Goal: Browse casually

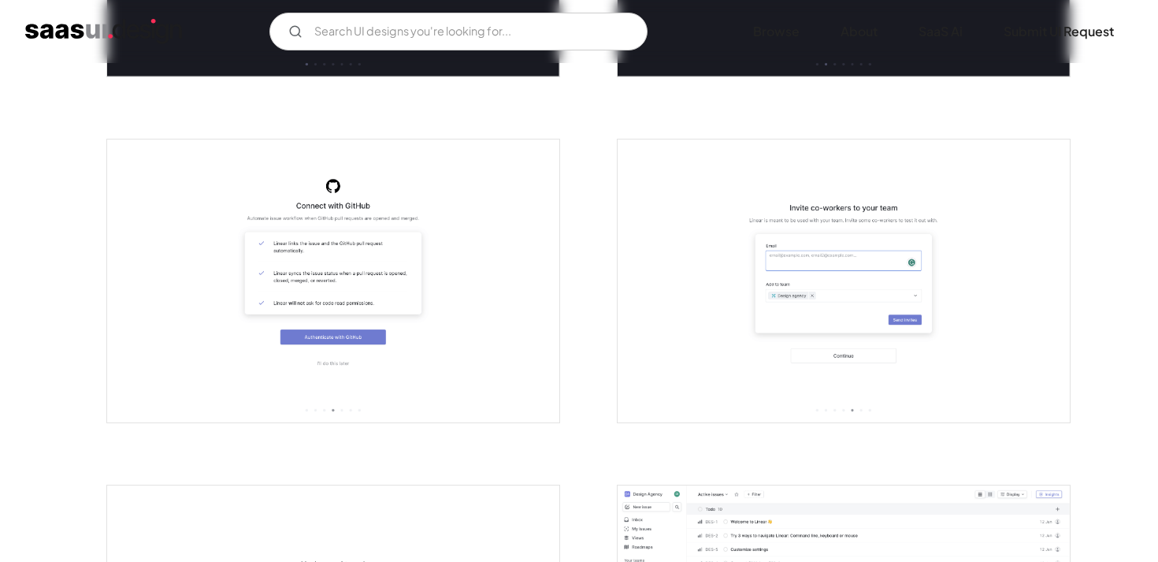
scroll to position [1690, 0]
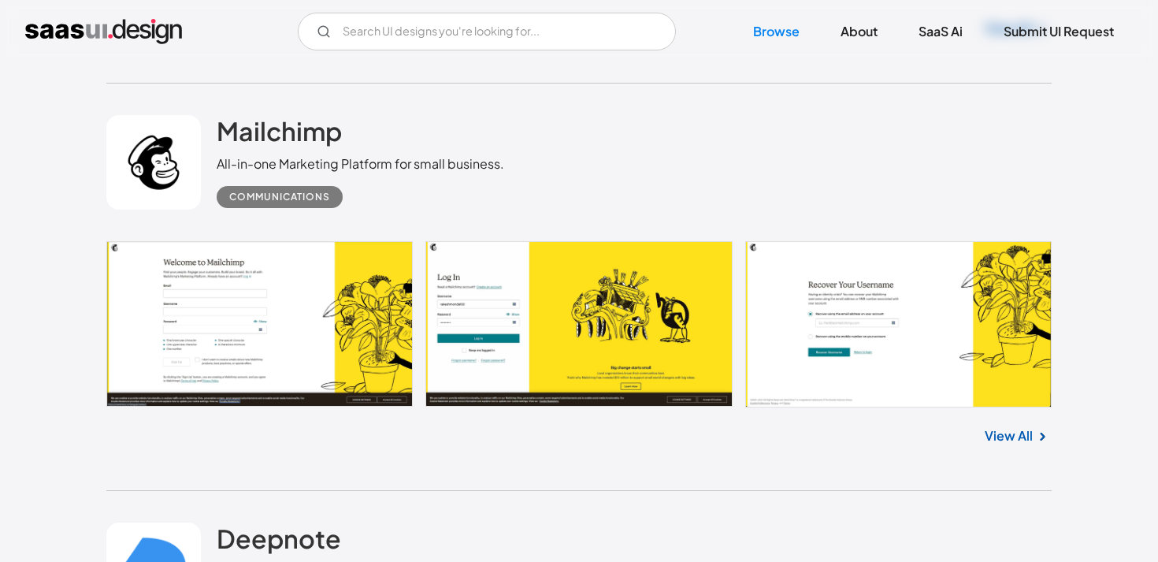
scroll to position [9728, 0]
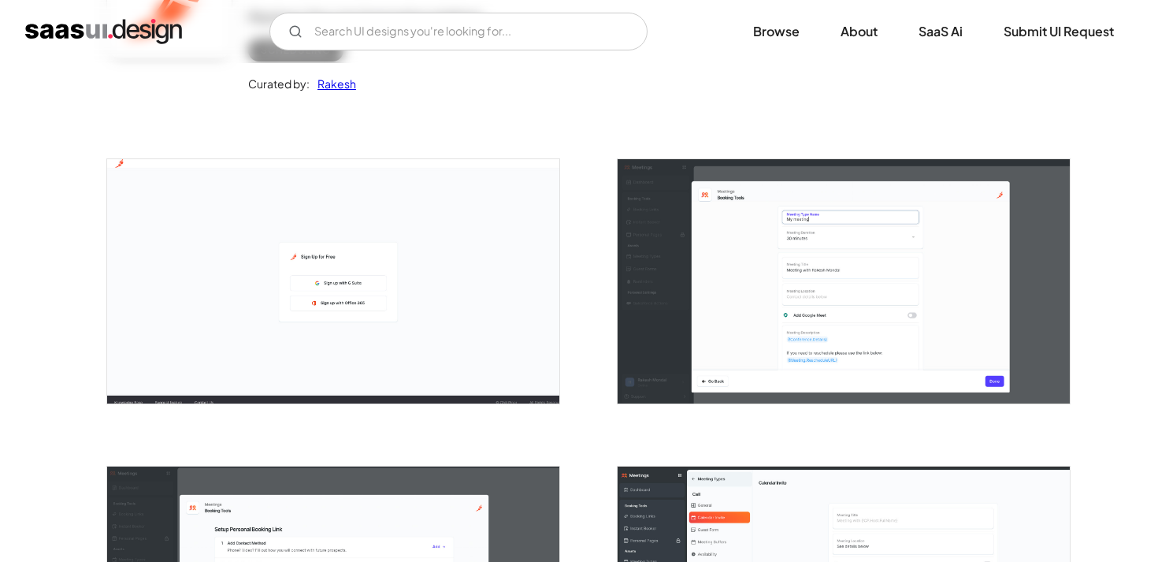
scroll to position [221, 0]
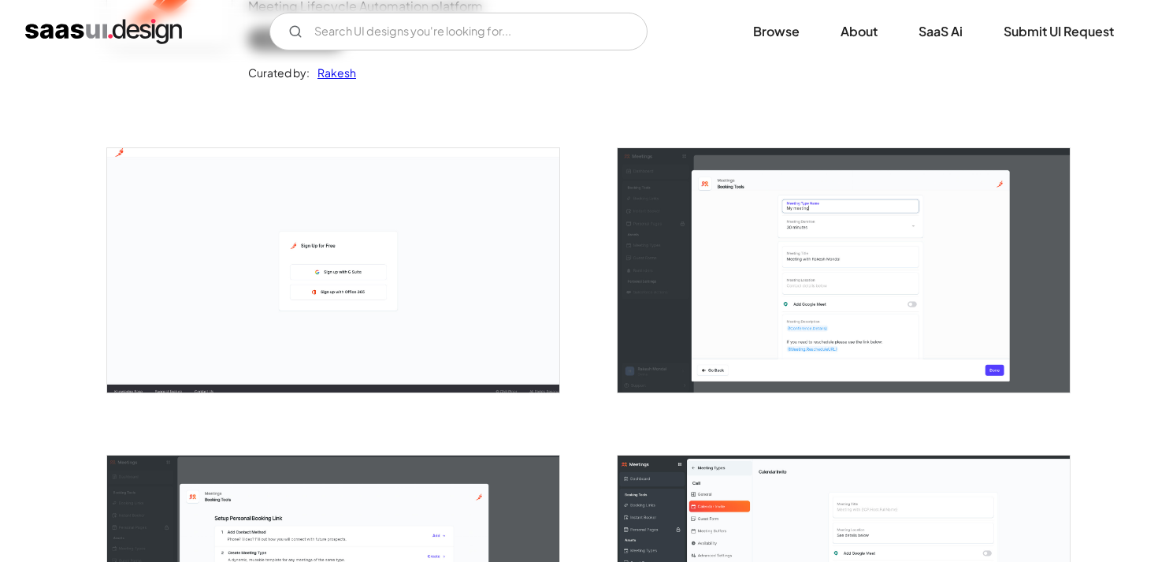
click at [855, 299] on img "open lightbox" at bounding box center [844, 269] width 452 height 243
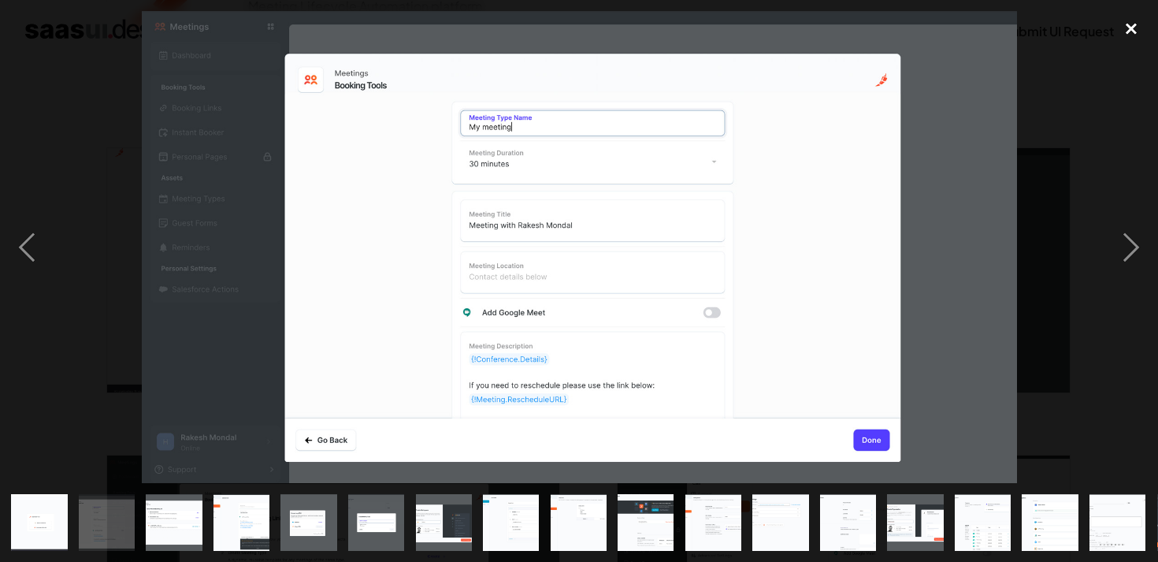
click at [1131, 28] on div "close lightbox" at bounding box center [1131, 28] width 54 height 35
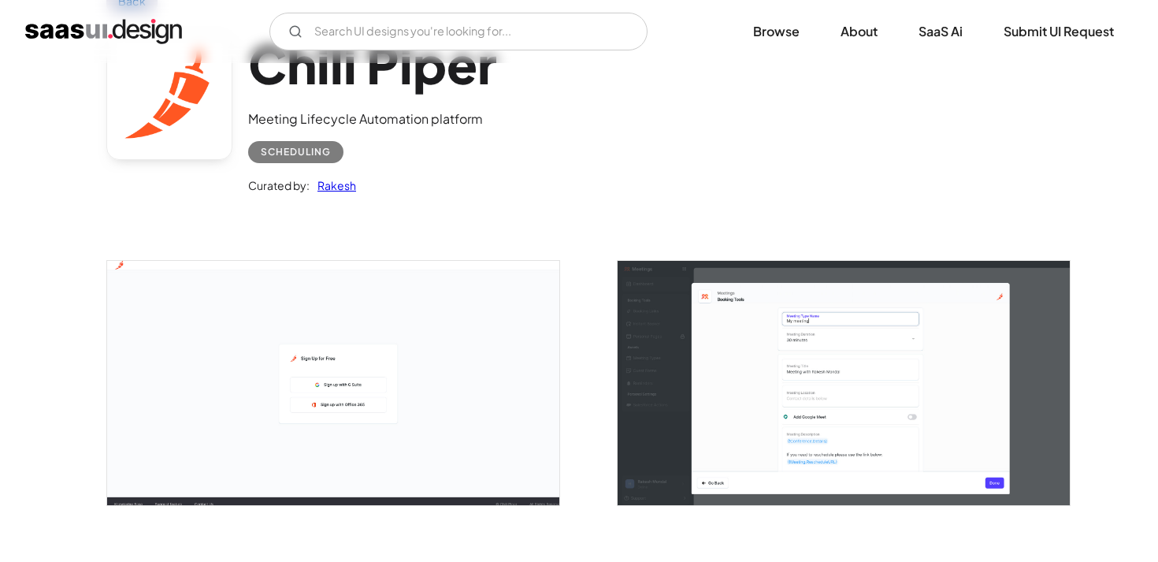
scroll to position [158, 0]
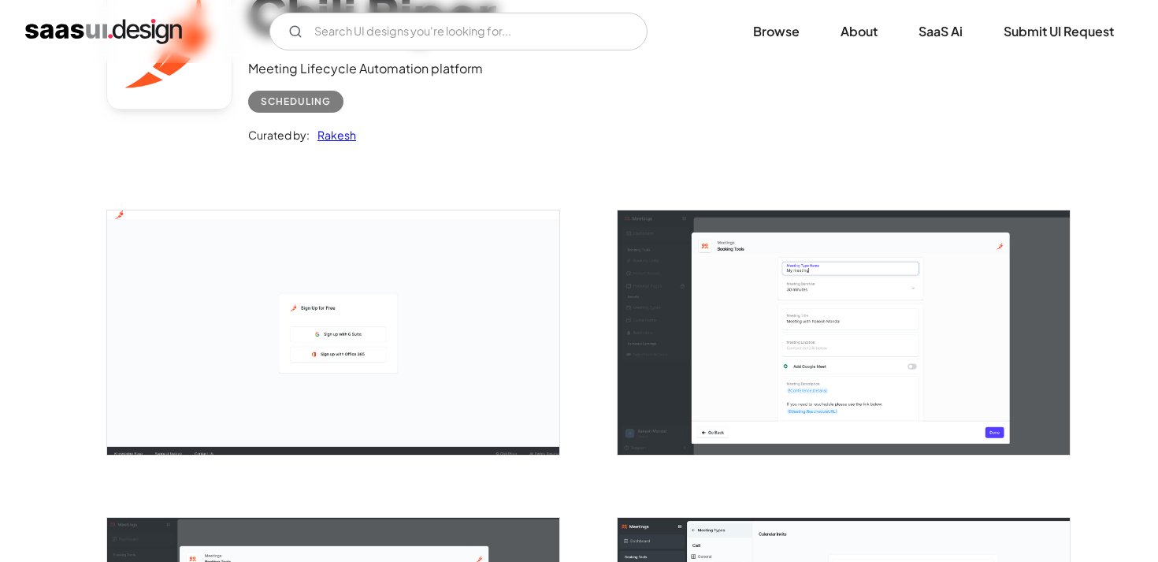
click at [801, 351] on img "open lightbox" at bounding box center [844, 331] width 452 height 243
